Goal: Information Seeking & Learning: Check status

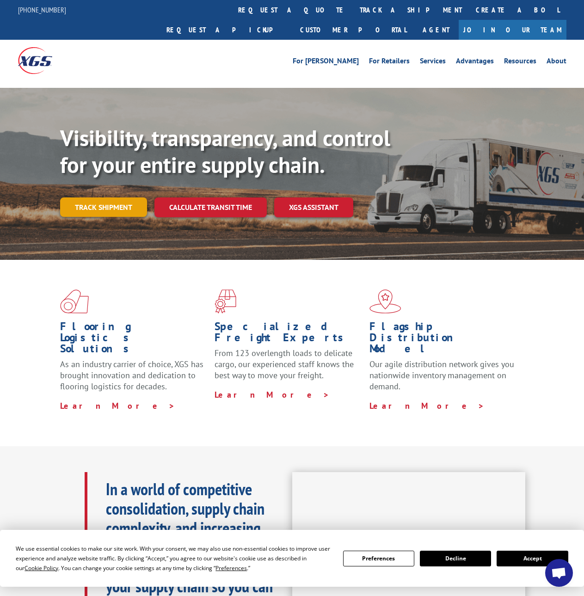
click at [109, 197] on link "Track shipment" at bounding box center [103, 206] width 87 height 19
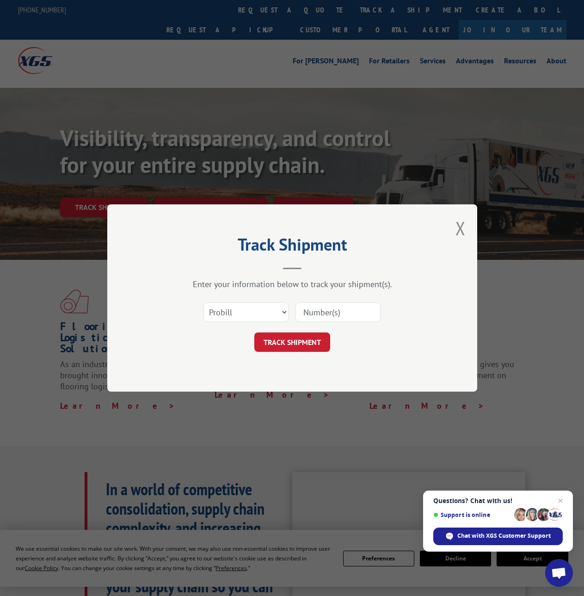
paste input "17552081"
type input "17552081"
click at [291, 346] on button "TRACK SHIPMENT" at bounding box center [292, 341] width 76 height 19
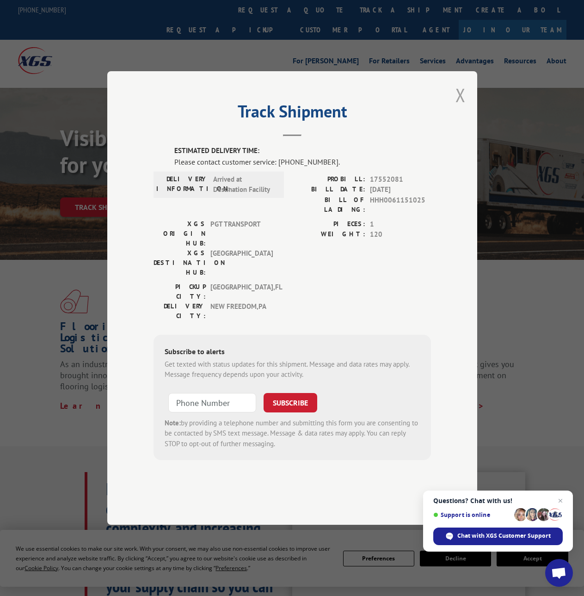
click at [462, 107] on button "Close modal" at bounding box center [460, 95] width 10 height 24
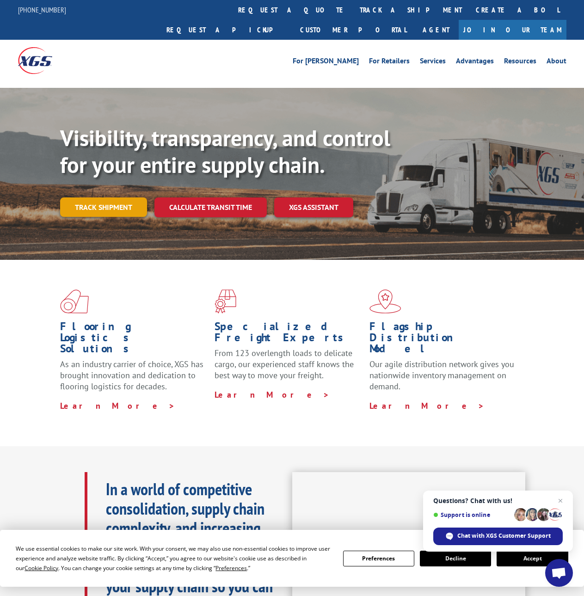
click at [67, 197] on link "Track shipment" at bounding box center [103, 206] width 87 height 19
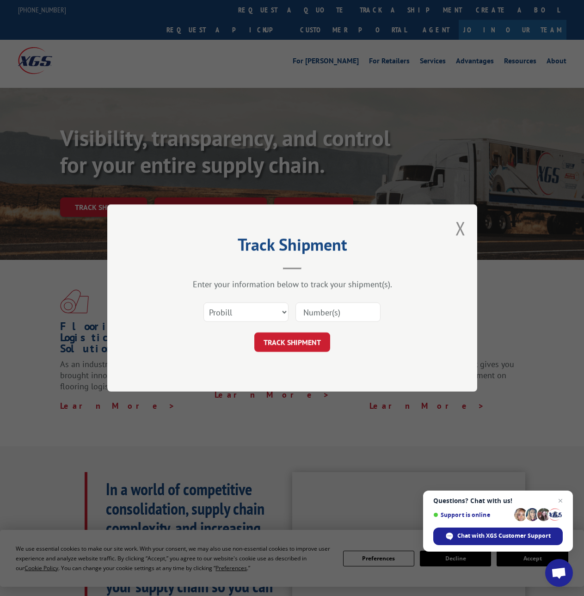
click at [314, 315] on input at bounding box center [337, 311] width 85 height 19
paste input "17587816"
type input "17587816"
click at [291, 349] on button "TRACK SHIPMENT" at bounding box center [292, 341] width 76 height 19
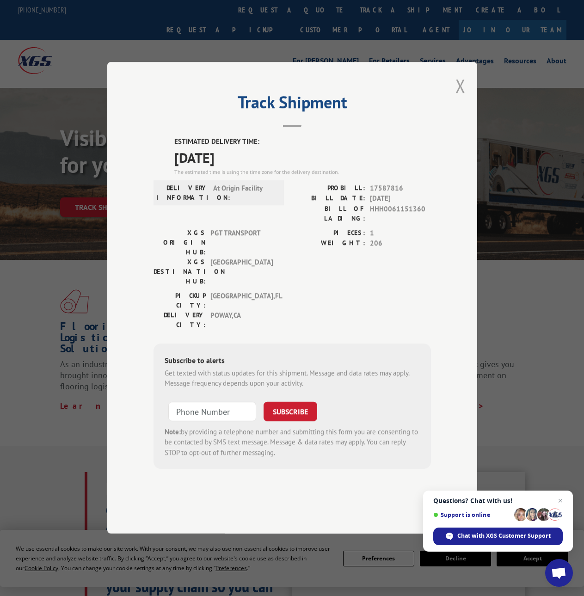
click at [458, 98] on button "Close modal" at bounding box center [460, 85] width 10 height 24
